Goal: Navigation & Orientation: Find specific page/section

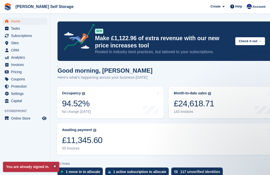
click at [19, 35] on span "Subscriptions" at bounding box center [26, 35] width 30 height 7
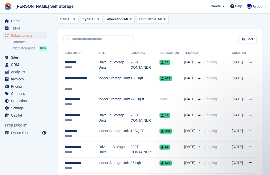
scroll to position [82, 0]
click at [98, 65] on div "*********" at bounding box center [82, 62] width 34 height 5
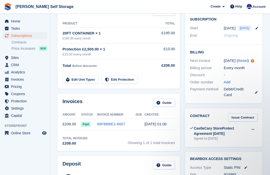
click at [14, 54] on span "Sites" at bounding box center [26, 57] width 30 height 7
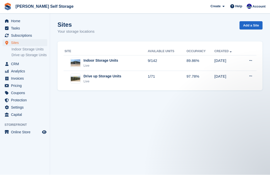
click at [75, 78] on img at bounding box center [76, 79] width 10 height 6
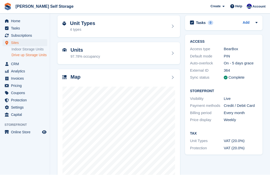
scroll to position [38, 0]
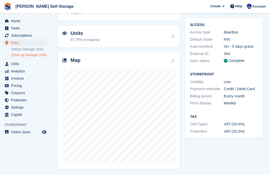
click at [25, 50] on link "Indoor Storage Units" at bounding box center [30, 49] width 36 height 5
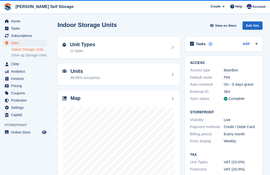
click at [23, 36] on span "Subscriptions" at bounding box center [26, 35] width 30 height 7
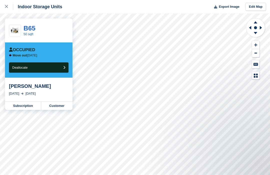
click at [25, 51] on div "Occupied" at bounding box center [22, 50] width 26 height 5
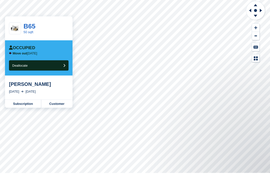
scroll to position [17, 0]
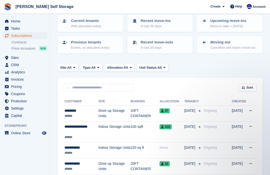
click at [16, 57] on span "Sites" at bounding box center [26, 57] width 30 height 7
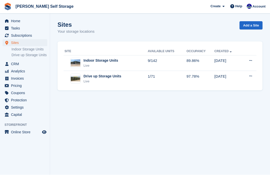
click at [92, 62] on div "Indoor Storage Units" at bounding box center [101, 60] width 35 height 5
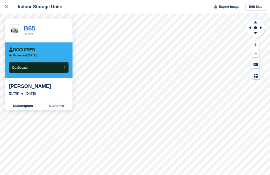
click at [256, 67] on button at bounding box center [256, 64] width 8 height 8
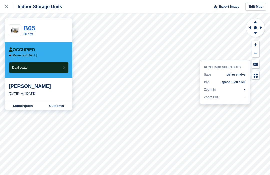
click at [213, 90] on p "Zoom In" at bounding box center [210, 90] width 12 height 4
click at [243, 90] on li "Zoom In +" at bounding box center [225, 90] width 42 height 4
click at [241, 91] on li "Zoom In +" at bounding box center [225, 90] width 42 height 4
click at [242, 91] on li "Zoom In +" at bounding box center [225, 90] width 42 height 4
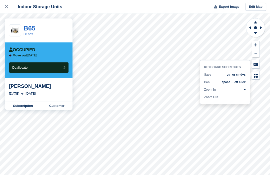
click at [242, 91] on li "Zoom In +" at bounding box center [225, 90] width 42 height 4
click at [255, 77] on icon at bounding box center [255, 77] width 2 height 2
